Goal: Navigation & Orientation: Find specific page/section

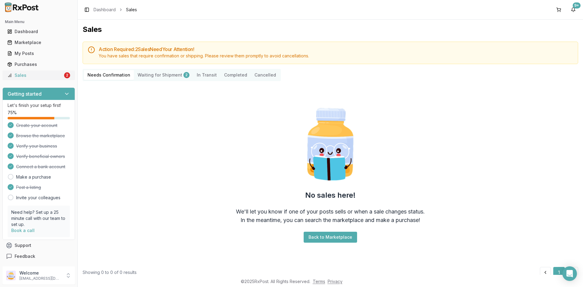
click at [35, 73] on div "Sales" at bounding box center [35, 75] width 56 height 6
click at [52, 75] on div "Sales" at bounding box center [35, 75] width 56 height 6
click at [45, 53] on div "My Posts" at bounding box center [38, 53] width 63 height 6
